Goal: Transaction & Acquisition: Purchase product/service

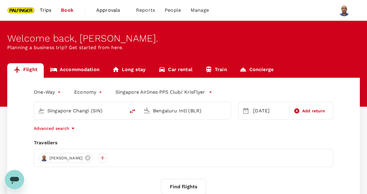
click at [157, 110] on input "Bengaluru Intl (BLR)" at bounding box center [185, 110] width 65 height 9
click at [156, 123] on p "[GEOGRAPHIC_DATA], [GEOGRAPHIC_DATA]" at bounding box center [194, 123] width 121 height 6
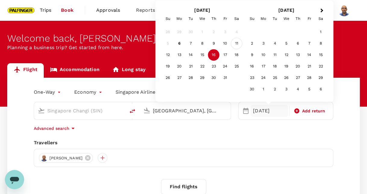
type input "[GEOGRAPHIC_DATA], [GEOGRAPHIC_DATA] (any)"
click at [236, 45] on div "11" at bounding box center [236, 43] width 11 height 11
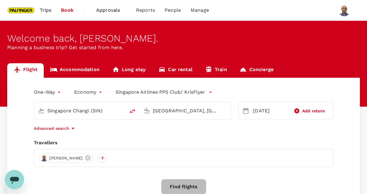
click at [188, 188] on button "Find flights" at bounding box center [183, 187] width 45 height 16
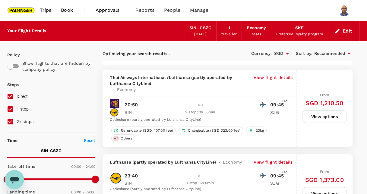
scroll to position [2, 0]
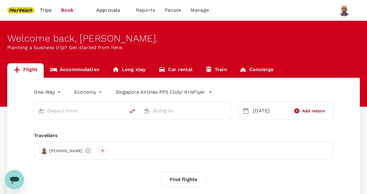
type input "Singapore Changi (SIN)"
type input "[GEOGRAPHIC_DATA], [GEOGRAPHIC_DATA] (any)"
type input "Singapore Changi (SIN)"
type input "[GEOGRAPHIC_DATA], [GEOGRAPHIC_DATA] (any)"
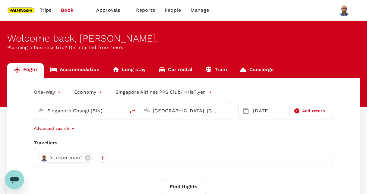
click at [102, 95] on body "Trips Book Approvals 0 Reports People Manage Welcome back , [GEOGRAPHIC_DATA] .…" at bounding box center [183, 143] width 367 height 287
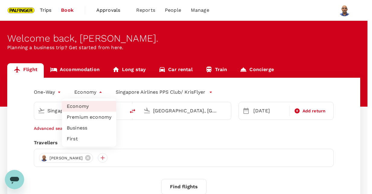
click at [91, 118] on li "Premium economy" at bounding box center [89, 117] width 54 height 11
type input "premium-economy"
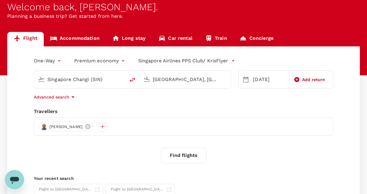
scroll to position [33, 0]
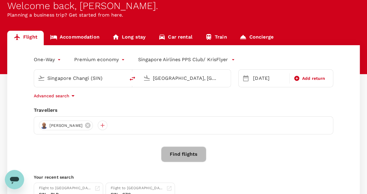
click at [185, 155] on button "Find flights" at bounding box center [183, 155] width 45 height 16
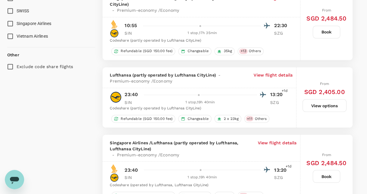
scroll to position [452, 0]
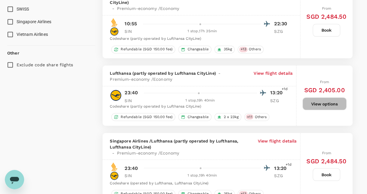
click at [316, 104] on button "View options" at bounding box center [325, 103] width 44 height 13
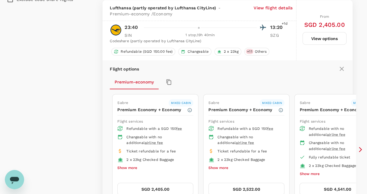
scroll to position [539, 0]
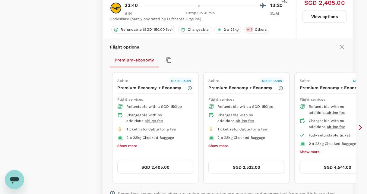
click at [165, 162] on button "SGD 2,405.00" at bounding box center [155, 167] width 76 height 13
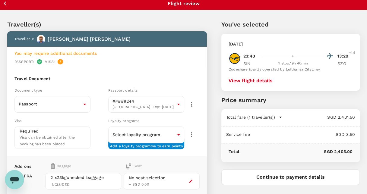
scroll to position [4, 0]
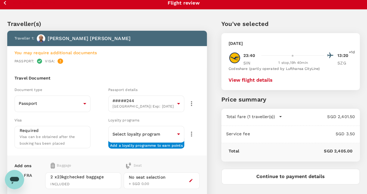
click at [268, 80] on button "View flight details" at bounding box center [251, 80] width 44 height 5
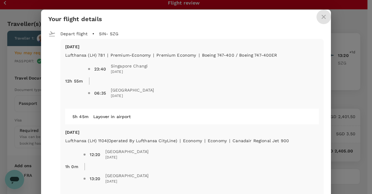
click at [321, 18] on icon "close" at bounding box center [323, 16] width 7 height 7
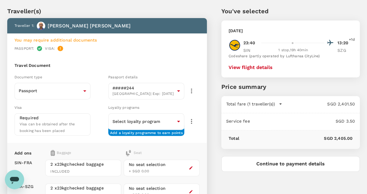
scroll to position [3, 0]
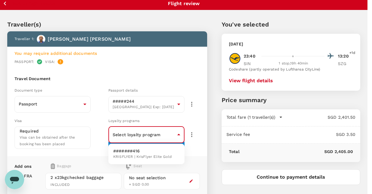
click at [181, 134] on body "Back to flight results Flight review Traveller(s) Traveller 1 : [PERSON_NAME] Y…" at bounding box center [186, 152] width 372 height 311
click at [138, 158] on span "KRISFLYER | KrisFlyer Elite Gold" at bounding box center [142, 157] width 59 height 6
type input "59a13beb-55d3-4e17-81df-caad421b5682"
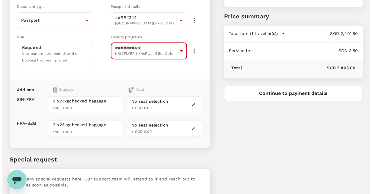
scroll to position [67, 0]
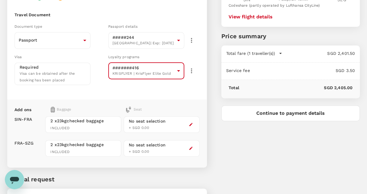
click at [276, 115] on button "Continue to payment details" at bounding box center [290, 114] width 138 height 16
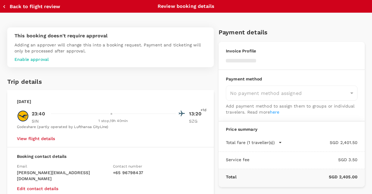
type input "9be03565-66ee-4886-9f8c-c8015ed65526"
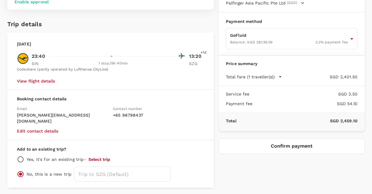
scroll to position [72, 0]
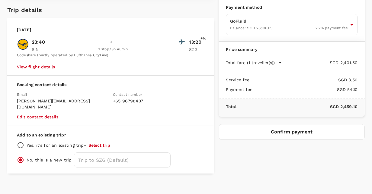
click at [285, 133] on button "Confirm payment" at bounding box center [291, 132] width 146 height 16
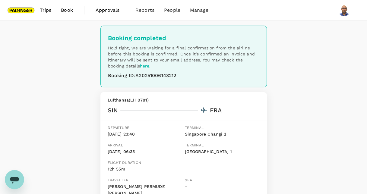
click at [63, 11] on span "Book" at bounding box center [67, 10] width 12 height 7
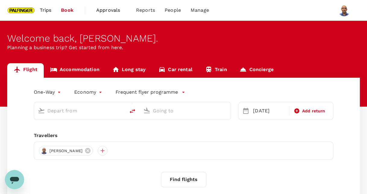
type input "premium-economy"
type input "Singapore Changi (SIN)"
type input "[GEOGRAPHIC_DATA], [GEOGRAPHIC_DATA] (any)"
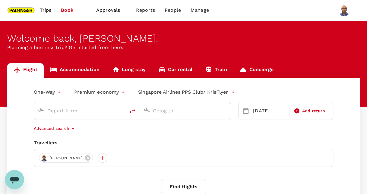
type input "Singapore Changi (SIN)"
type input "[GEOGRAPHIC_DATA], [GEOGRAPHIC_DATA] (any)"
drag, startPoint x: 106, startPoint y: 110, endPoint x: 17, endPoint y: 109, distance: 89.6
click at [17, 109] on div "One-Way oneway Premium economy premium-economy Singapore Airlines PPS Club/ Kri…" at bounding box center [183, 163] width 353 height 171
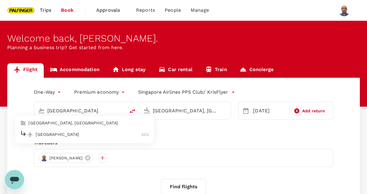
type input "Singapore Changi (SIN)"
click at [169, 110] on input "[GEOGRAPHIC_DATA], [GEOGRAPHIC_DATA] (any)" at bounding box center [185, 110] width 65 height 9
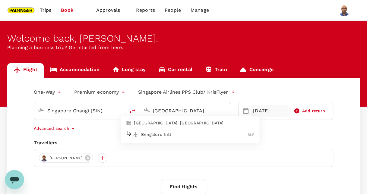
type input "[GEOGRAPHIC_DATA], [GEOGRAPHIC_DATA] (any)"
click at [264, 110] on div "[DATE]" at bounding box center [269, 111] width 37 height 12
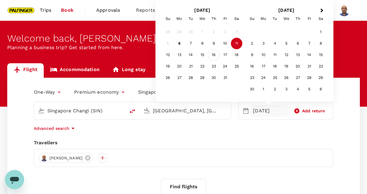
click at [212, 57] on div "16" at bounding box center [213, 54] width 11 height 11
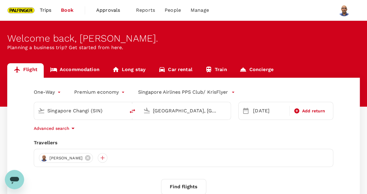
click at [122, 94] on body "Trips Book Approvals 0 Reports People Manage Welcome back , Santhosh . Planning…" at bounding box center [183, 143] width 367 height 287
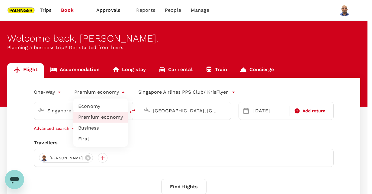
click at [91, 107] on li "Economy" at bounding box center [100, 106] width 54 height 11
type input "economy"
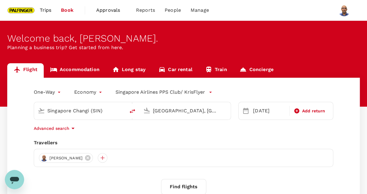
click at [192, 188] on button "Find flights" at bounding box center [183, 187] width 45 height 16
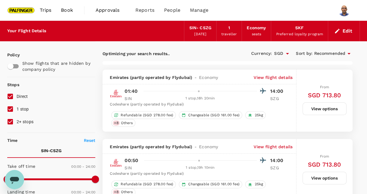
click at [46, 11] on span "Trips" at bounding box center [46, 10] width 12 height 7
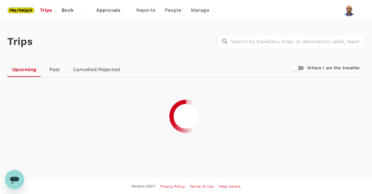
click at [65, 11] on span "Book" at bounding box center [68, 10] width 12 height 7
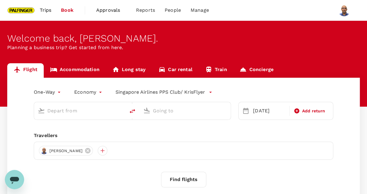
type input "Singapore Changi (SIN)"
type input "[GEOGRAPHIC_DATA], [GEOGRAPHIC_DATA] (any)"
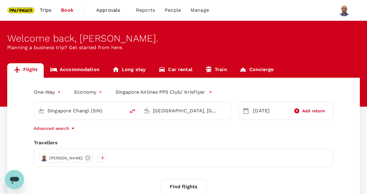
drag, startPoint x: 106, startPoint y: 111, endPoint x: 27, endPoint y: 116, distance: 78.6
click at [27, 116] on div "Singapore Changi (SIN) Salzburg, Austria (any)" at bounding box center [129, 107] width 205 height 25
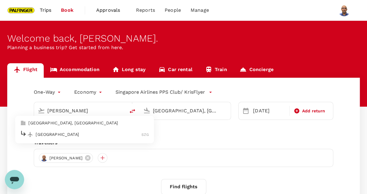
click at [52, 124] on p "[GEOGRAPHIC_DATA], [GEOGRAPHIC_DATA]" at bounding box center [88, 123] width 121 height 6
type input "[GEOGRAPHIC_DATA], [GEOGRAPHIC_DATA] (any)"
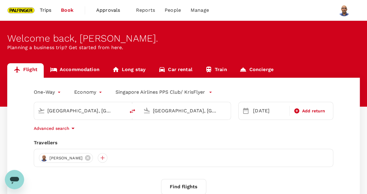
click at [160, 112] on input "[GEOGRAPHIC_DATA], [GEOGRAPHIC_DATA] (any)" at bounding box center [185, 110] width 65 height 9
click at [159, 121] on p "Bangalore, India" at bounding box center [194, 123] width 121 height 6
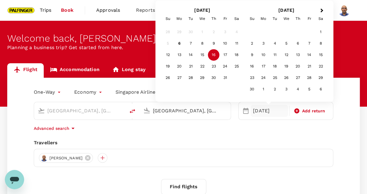
type input "Bangalore, India (any)"
click at [221, 130] on div "Advanced search" at bounding box center [184, 128] width 300 height 7
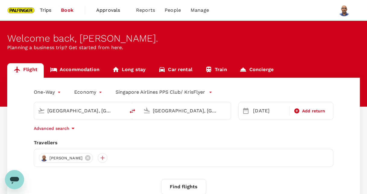
click at [189, 187] on button "Find flights" at bounding box center [183, 187] width 45 height 16
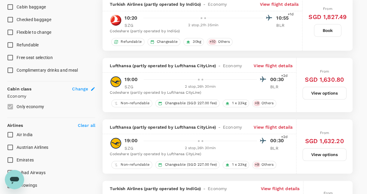
scroll to position [253, 0]
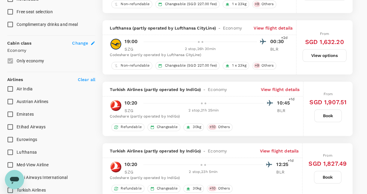
type input "2070"
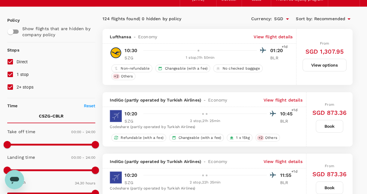
scroll to position [17, 0]
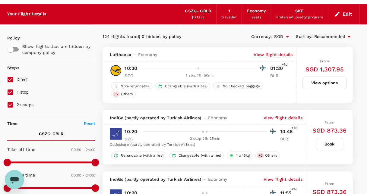
click at [10, 79] on input "Direct" at bounding box center [10, 79] width 13 height 13
checkbox input "false"
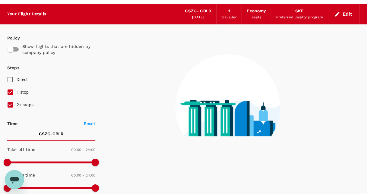
click at [10, 87] on input "1 stop" at bounding box center [10, 92] width 13 height 13
checkbox input "false"
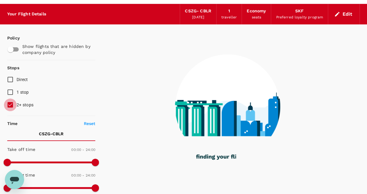
click at [10, 103] on input "2+ stops" at bounding box center [10, 105] width 13 height 13
checkbox input "false"
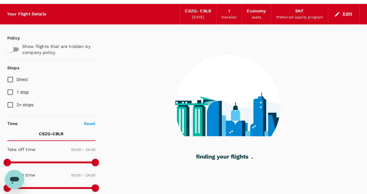
click at [9, 91] on input "1 stop" at bounding box center [10, 92] width 13 height 13
checkbox input "true"
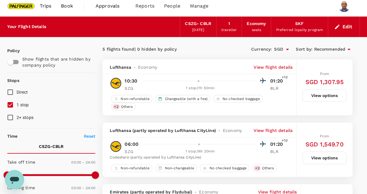
scroll to position [0, 0]
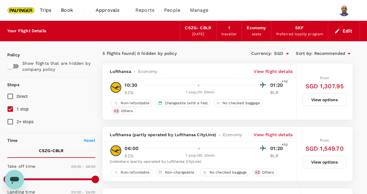
click at [203, 35] on div "16 Oct 2025" at bounding box center [198, 34] width 12 height 6
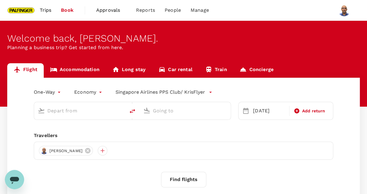
type input "[GEOGRAPHIC_DATA], [GEOGRAPHIC_DATA] (any)"
type input "Bangalore, India (any)"
type input "[GEOGRAPHIC_DATA], [GEOGRAPHIC_DATA] (any)"
type input "Bangalore, India (any)"
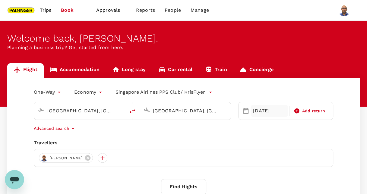
click at [271, 110] on div "[DATE]" at bounding box center [269, 111] width 37 height 12
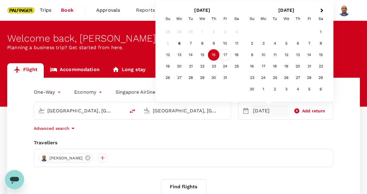
click at [225, 56] on div "17" at bounding box center [225, 54] width 11 height 11
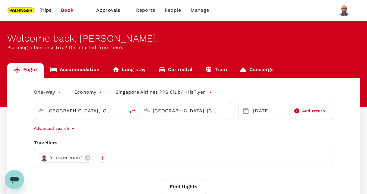
click at [59, 95] on body "Trips Book Approvals 0 Reports People Manage Welcome back , Santhosh . Planning…" at bounding box center [183, 143] width 367 height 287
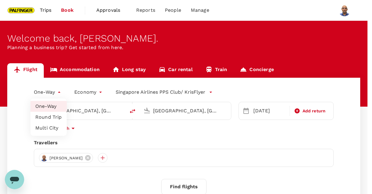
click at [59, 95] on div at bounding box center [186, 97] width 372 height 194
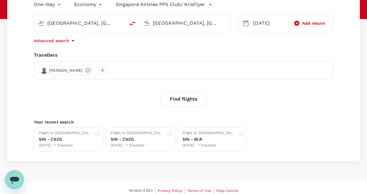
scroll to position [92, 0]
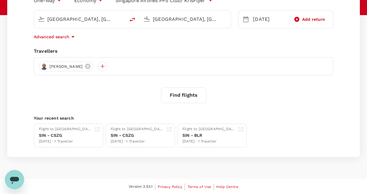
click at [188, 96] on button "Find flights" at bounding box center [183, 95] width 45 height 16
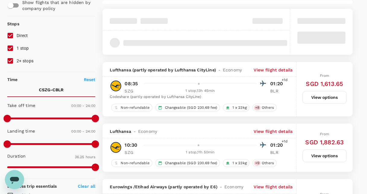
scroll to position [69, 0]
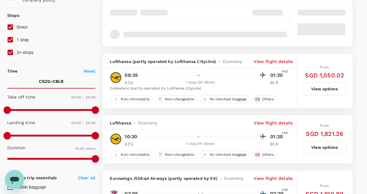
type input "2480"
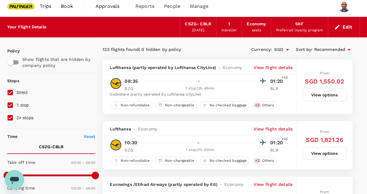
scroll to position [1, 0]
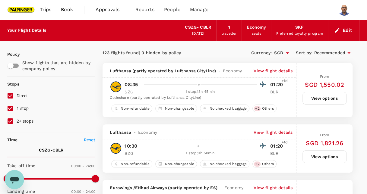
click at [321, 100] on button "View options" at bounding box center [325, 98] width 44 height 13
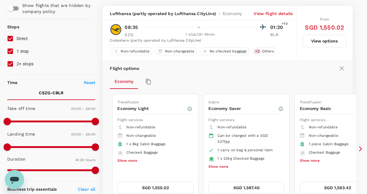
scroll to position [63, 0]
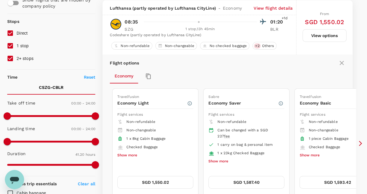
click at [132, 153] on button "Show more" at bounding box center [127, 156] width 20 height 8
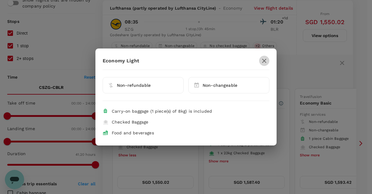
click at [264, 62] on icon "button" at bounding box center [264, 61] width 4 height 4
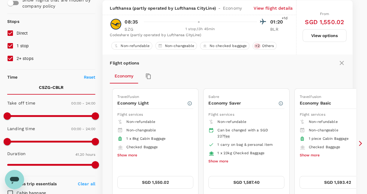
click at [230, 183] on button "SGD 1,587.40" at bounding box center [246, 182] width 76 height 13
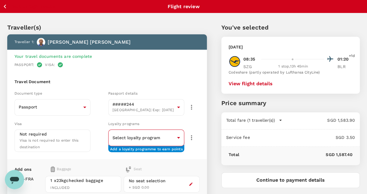
click at [173, 136] on body "Back to flight results Flight review Traveller(s) Traveller 1 : Santhosh Rao Yo…" at bounding box center [183, 155] width 367 height 311
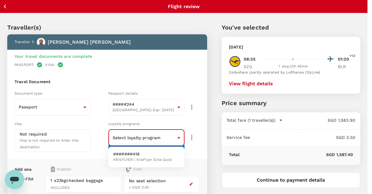
click at [135, 158] on span "KRISFLYER | KrisFlyer Elite Gold" at bounding box center [142, 160] width 59 height 6
type input "59a13beb-55d3-4e17-81df-caad421b5682"
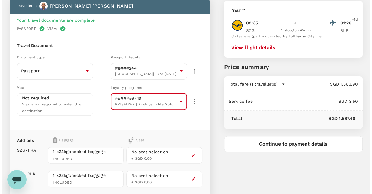
scroll to position [13, 0]
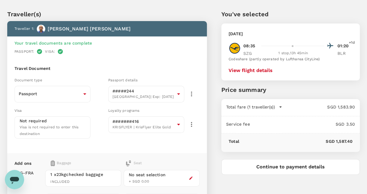
click at [249, 68] on button "View flight details" at bounding box center [251, 70] width 44 height 5
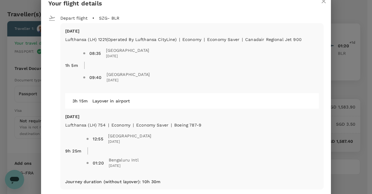
scroll to position [12, 0]
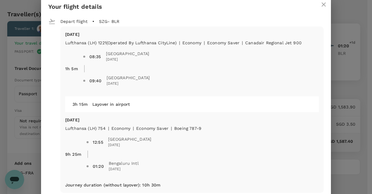
click at [321, 4] on icon "close" at bounding box center [323, 4] width 4 height 4
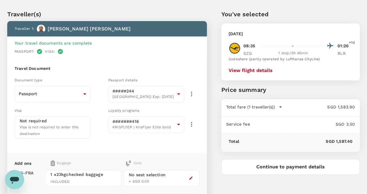
click at [272, 168] on button "Continue to payment details" at bounding box center [290, 167] width 138 height 16
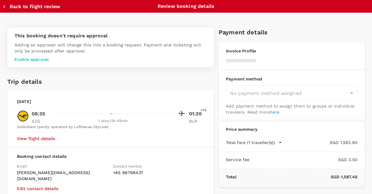
type input "9be03565-66ee-4886-9f8c-c8015ed65526"
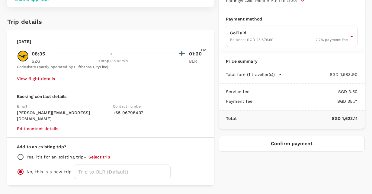
scroll to position [61, 0]
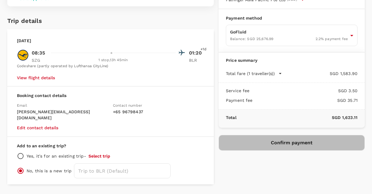
click at [290, 144] on button "Confirm payment" at bounding box center [291, 143] width 146 height 16
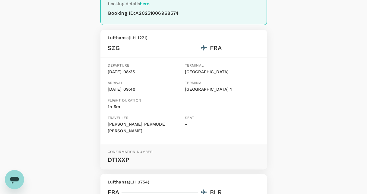
scroll to position [72, 0]
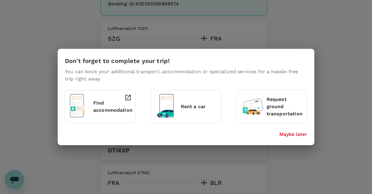
drag, startPoint x: 369, startPoint y: 50, endPoint x: 371, endPoint y: 93, distance: 42.9
click at [367, 93] on html "Trips Book Approvals 0 Reports People Manage Booking completed Hold tight, we a…" at bounding box center [186, 144] width 372 height 433
click at [303, 132] on p "Maybe later" at bounding box center [293, 134] width 28 height 7
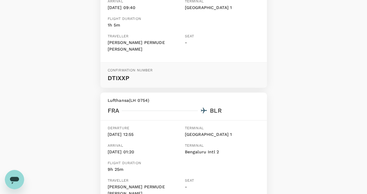
scroll to position [0, 0]
